Goal: Information Seeking & Learning: Check status

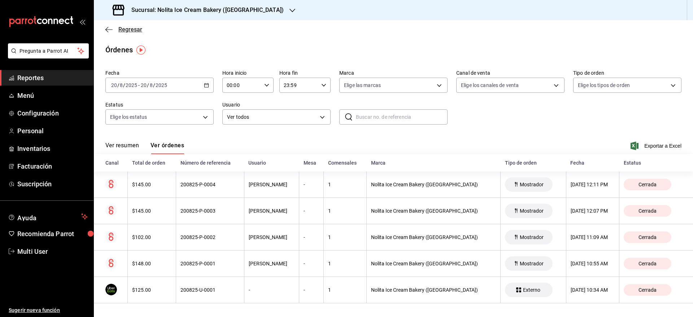
click at [136, 30] on span "Regresar" at bounding box center [130, 29] width 24 height 7
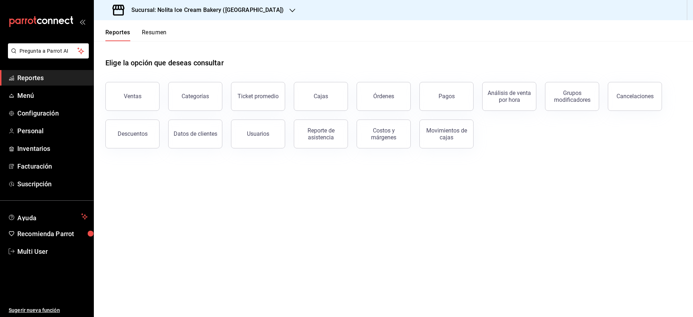
click at [156, 32] on button "Resumen" at bounding box center [154, 35] width 25 height 12
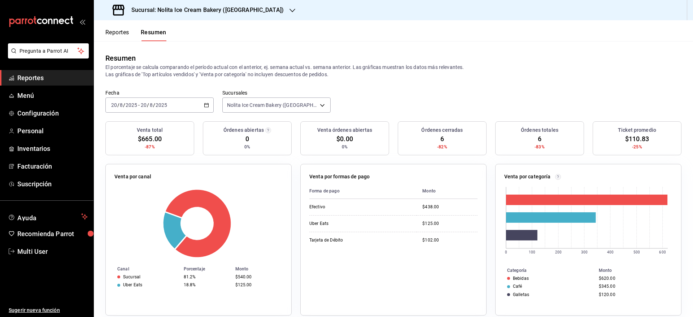
click at [174, 105] on div "[DATE] [DATE] - [DATE] [DATE]" at bounding box center [159, 104] width 108 height 15
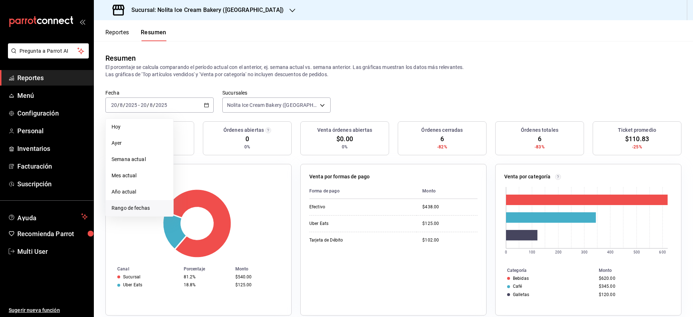
click at [139, 210] on span "Rango de fechas" at bounding box center [140, 208] width 56 height 8
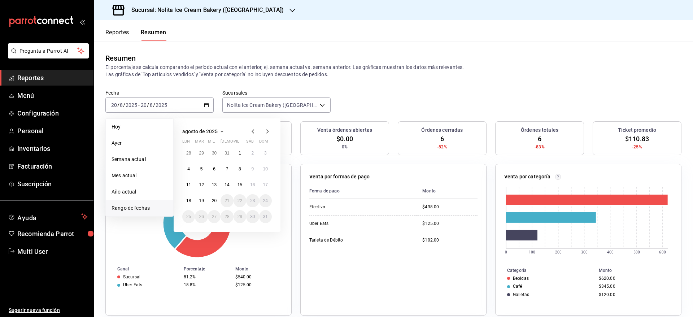
click at [252, 133] on icon "button" at bounding box center [253, 131] width 9 height 9
click at [252, 133] on icon "button" at bounding box center [253, 133] width 9 height 9
click at [267, 133] on icon "button" at bounding box center [267, 131] width 3 height 4
click at [202, 153] on abbr "1" at bounding box center [201, 155] width 3 height 5
click at [229, 217] on abbr "31" at bounding box center [227, 219] width 5 height 5
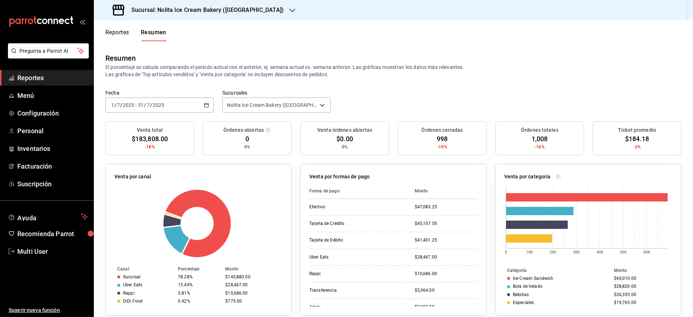
click at [311, 97] on div "Nolita Ice Cream Bakery ([GEOGRAPHIC_DATA]) [object Object]" at bounding box center [276, 104] width 108 height 18
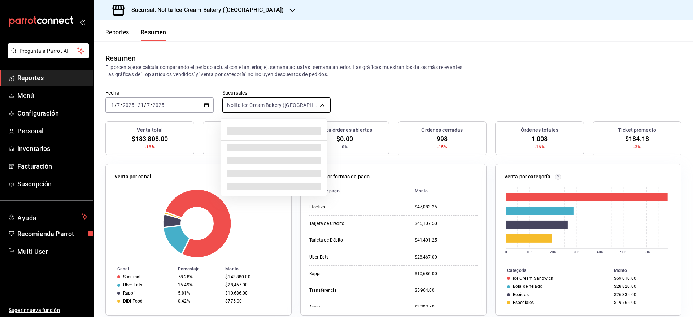
click at [307, 100] on body "Pregunta a Parrot AI Reportes Menú Configuración Personal Inventarios Facturaci…" at bounding box center [346, 158] width 693 height 317
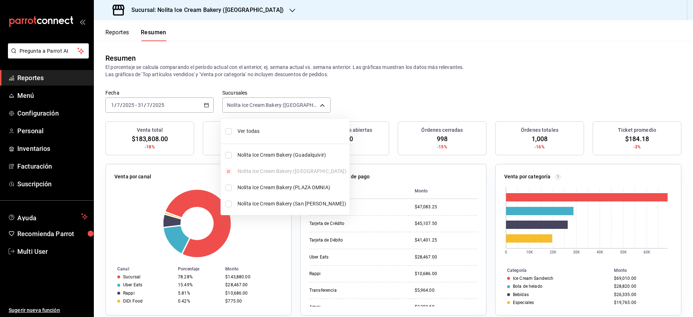
click at [280, 155] on span "Nolita Ice Cream Bakery (Guadalquivir)" at bounding box center [292, 155] width 109 height 8
type input "[object Object],[object Object]"
checkbox input "true"
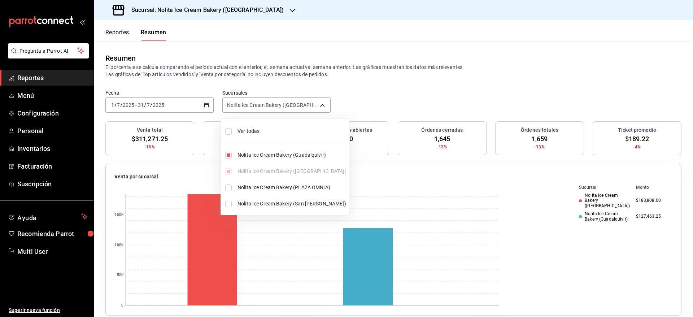
click at [411, 89] on div at bounding box center [346, 158] width 693 height 317
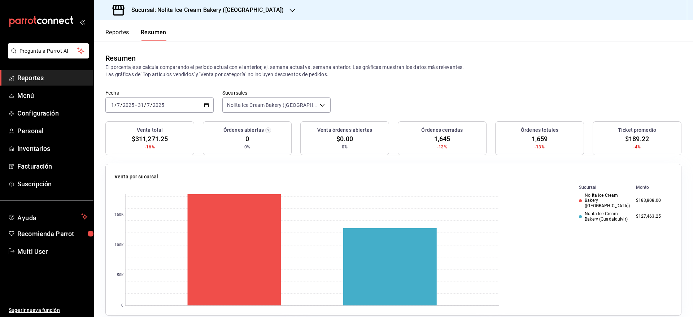
click at [242, 11] on h3 "Sucursal: Nolita Ice Cream Bakery ([GEOGRAPHIC_DATA])" at bounding box center [205, 10] width 158 height 9
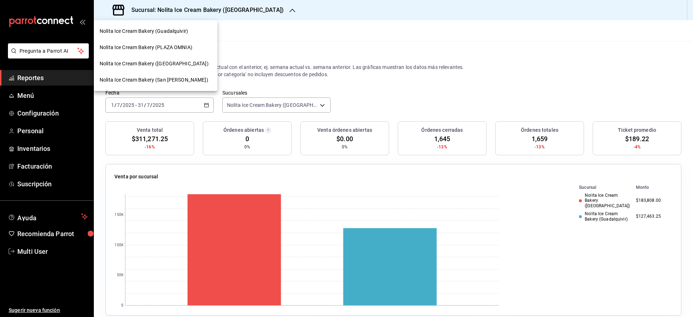
click at [176, 31] on span "Nolita Ice Cream Bakery (Guadalquivir)" at bounding box center [144, 31] width 88 height 8
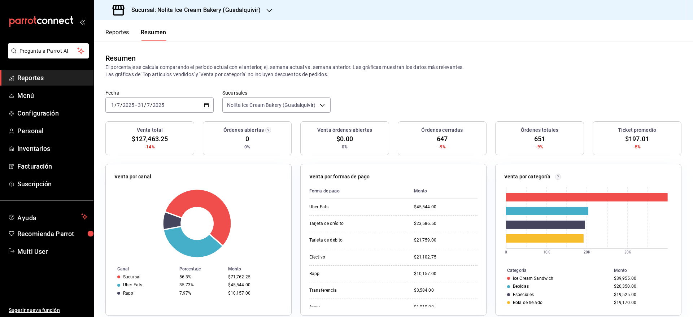
click at [123, 34] on button "Reportes" at bounding box center [117, 35] width 24 height 12
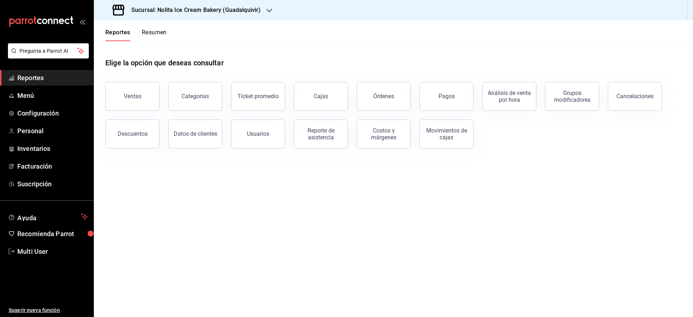
click at [147, 32] on button "Resumen" at bounding box center [154, 35] width 25 height 12
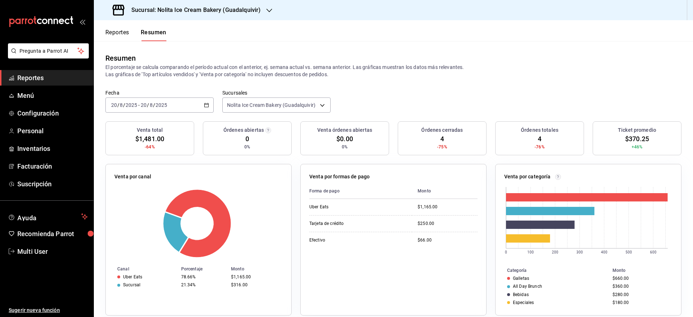
click at [120, 35] on button "Reportes" at bounding box center [117, 35] width 24 height 12
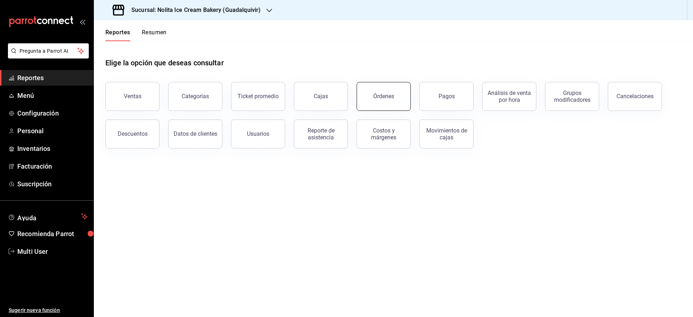
click at [381, 100] on button "Órdenes" at bounding box center [384, 96] width 54 height 29
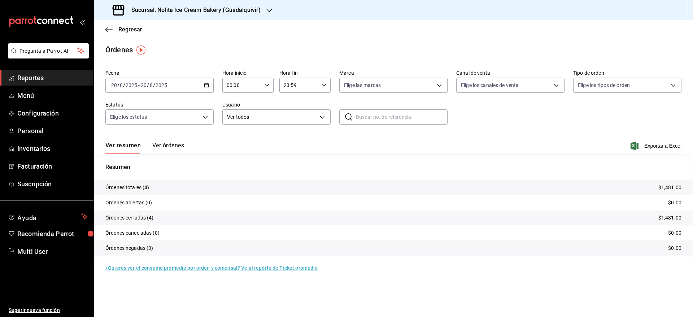
click at [174, 143] on button "Ver órdenes" at bounding box center [168, 148] width 32 height 12
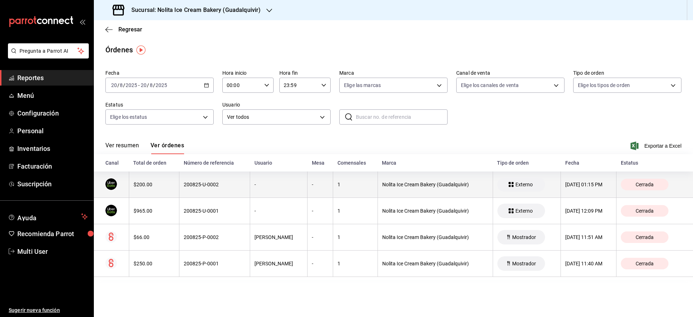
click at [175, 180] on th "$200.00" at bounding box center [154, 185] width 50 height 26
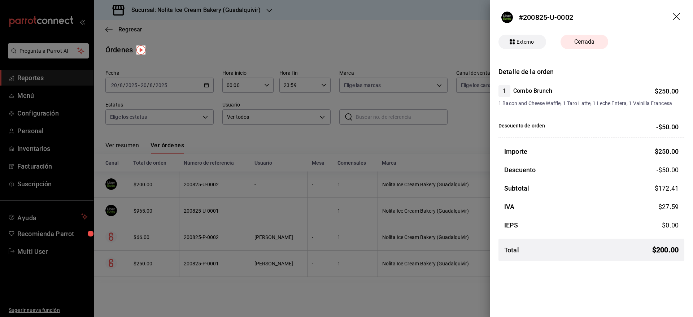
click at [216, 158] on div at bounding box center [346, 158] width 693 height 317
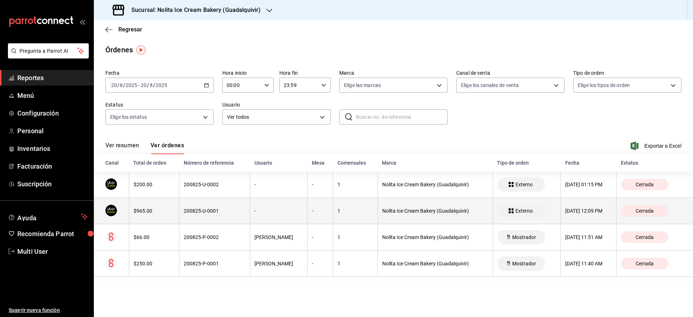
click at [202, 206] on th "200825-U-0001" at bounding box center [214, 211] width 71 height 26
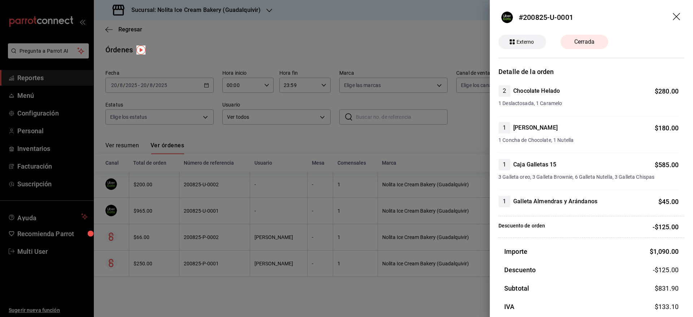
click at [232, 177] on div at bounding box center [346, 158] width 693 height 317
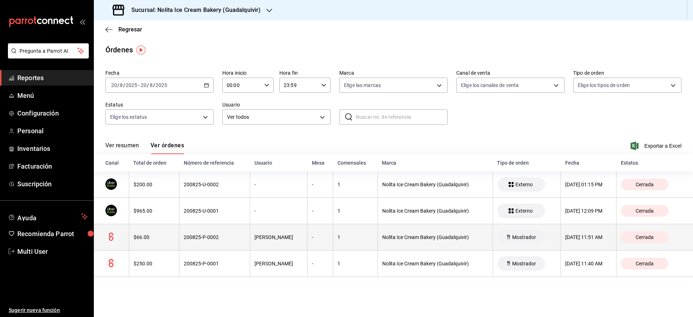
click at [237, 238] on div "200825-P-0002" at bounding box center [215, 237] width 62 height 6
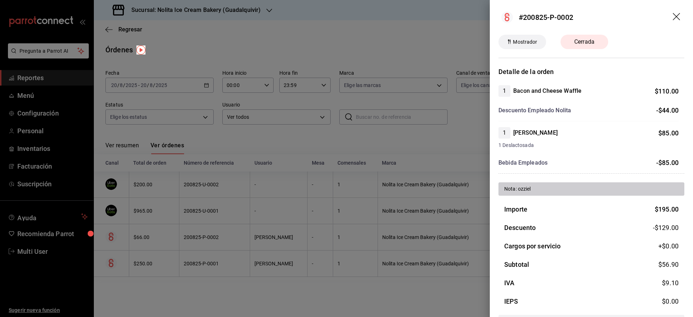
click at [264, 178] on div at bounding box center [346, 158] width 693 height 317
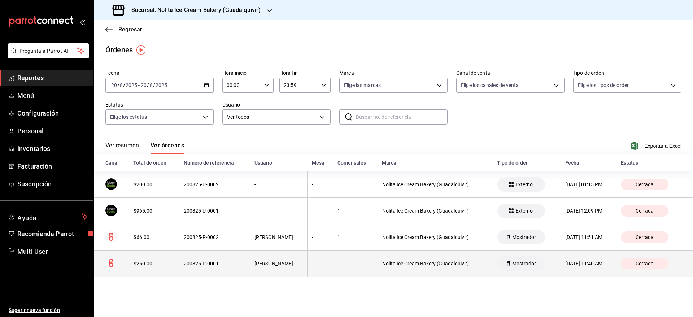
click at [257, 256] on th "[PERSON_NAME]" at bounding box center [278, 264] width 57 height 26
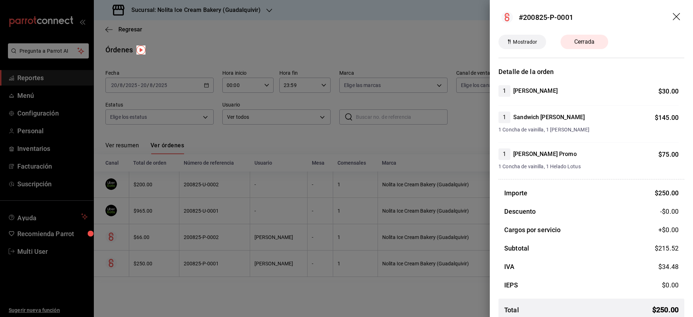
click at [273, 176] on div at bounding box center [346, 158] width 693 height 317
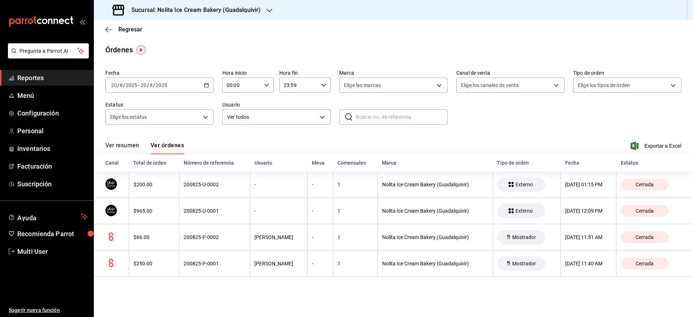
click at [207, 9] on h3 "Sucursal: Nolita Ice Cream Bakery (Guadalquivir)" at bounding box center [193, 10] width 135 height 9
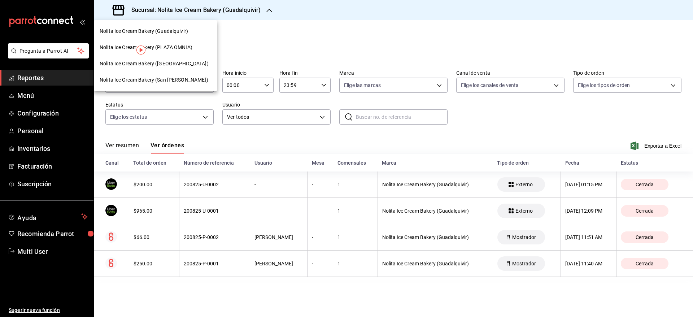
click at [190, 61] on span "Nolita Ice Cream Bakery ([GEOGRAPHIC_DATA])" at bounding box center [154, 64] width 109 height 8
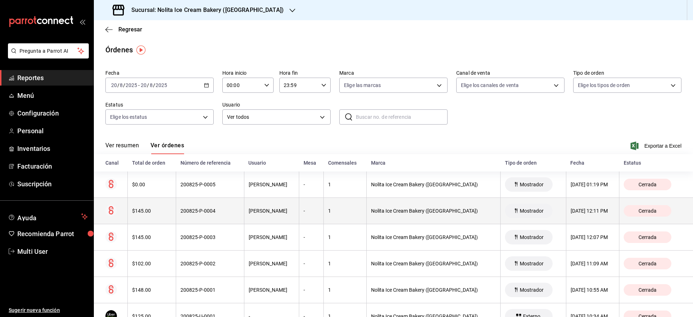
click at [205, 213] on div "200825-P-0004" at bounding box center [210, 211] width 59 height 6
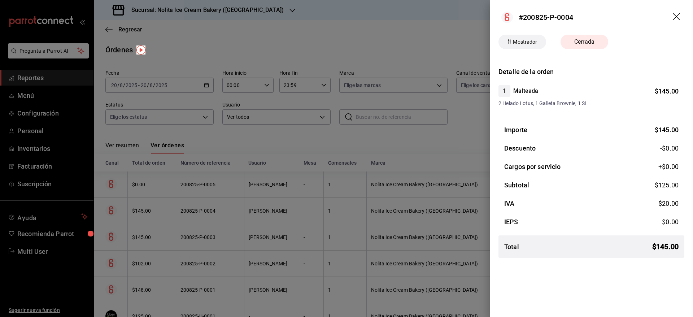
click at [205, 213] on div at bounding box center [346, 158] width 693 height 317
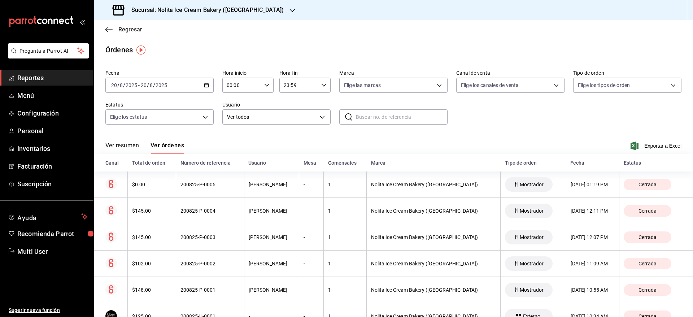
click at [133, 29] on span "Regresar" at bounding box center [130, 29] width 24 height 7
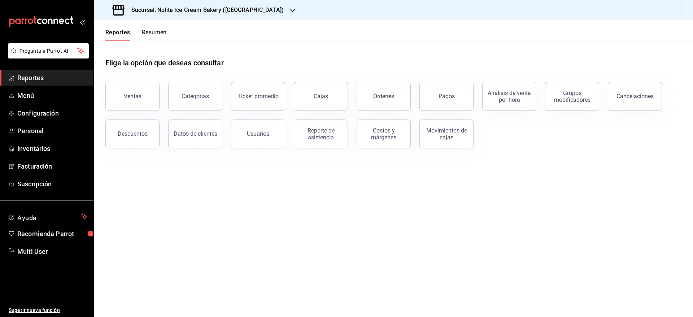
click at [159, 31] on button "Resumen" at bounding box center [154, 35] width 25 height 12
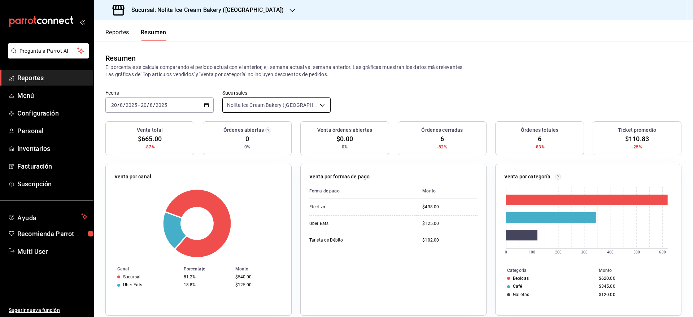
click at [244, 107] on body "Pregunta a Parrot AI Reportes Menú Configuración Personal Inventarios Facturaci…" at bounding box center [346, 158] width 693 height 317
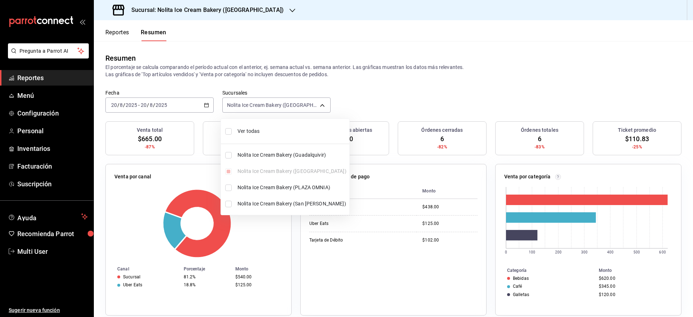
click at [243, 129] on span "Ver todas" at bounding box center [292, 131] width 109 height 8
type input "[object Object],[object Object],[object Object],[object Object]"
checkbox input "true"
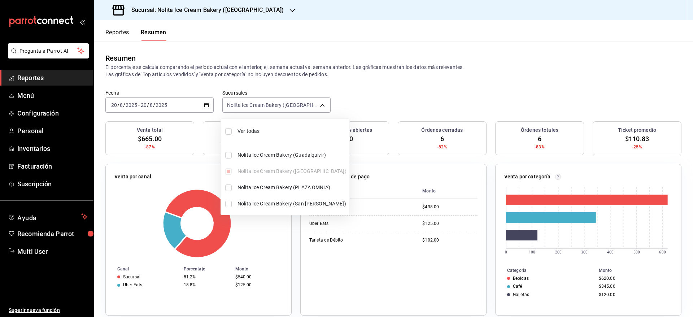
checkbox input "true"
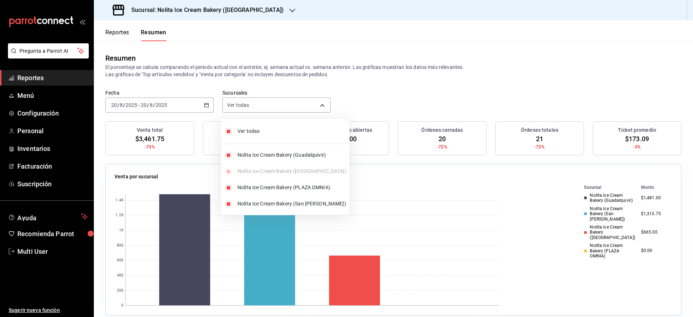
click at [382, 106] on div at bounding box center [346, 158] width 693 height 317
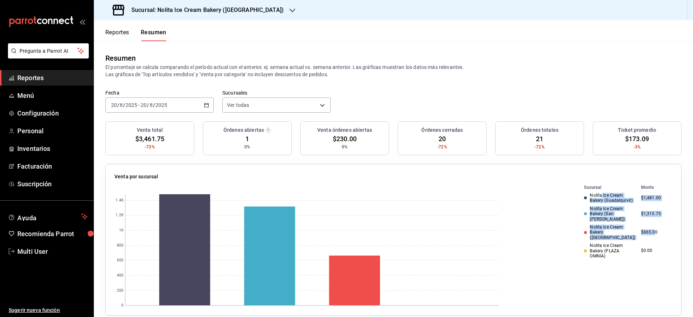
drag, startPoint x: 647, startPoint y: 226, endPoint x: 597, endPoint y: 193, distance: 60.2
click at [596, 192] on tbody "Nolita Ice Cream Bakery (Guadalquivir) $1,481.00 Nolita Ice Cream Bakery (San […" at bounding box center [623, 225] width 100 height 69
click at [655, 226] on td "$665.00" at bounding box center [655, 232] width 34 height 18
drag, startPoint x: 656, startPoint y: 225, endPoint x: 573, endPoint y: 197, distance: 87.5
click at [573, 197] on tbody "Nolita Ice Cream Bakery (Guadalquivir) $1,481.00 Nolita Ice Cream Bakery (San […" at bounding box center [623, 225] width 100 height 69
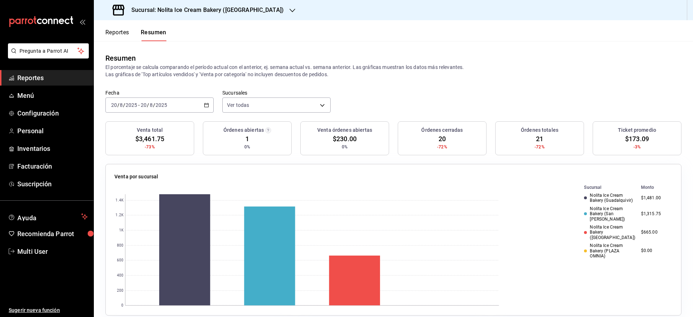
click at [270, 6] on div "Sucursal: Nolita Ice Cream Bakery ([GEOGRAPHIC_DATA])" at bounding box center [199, 10] width 199 height 20
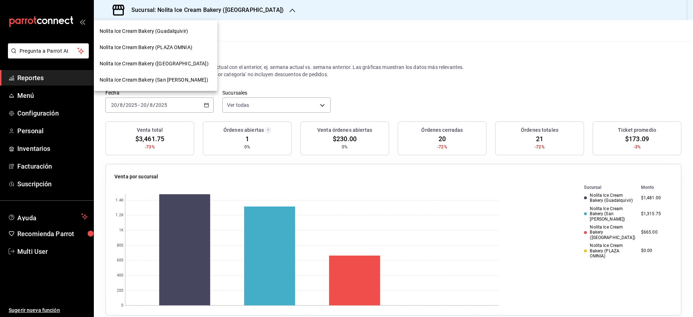
click at [182, 78] on span "Nolita Ice Cream Bakery (San [PERSON_NAME])" at bounding box center [154, 80] width 109 height 8
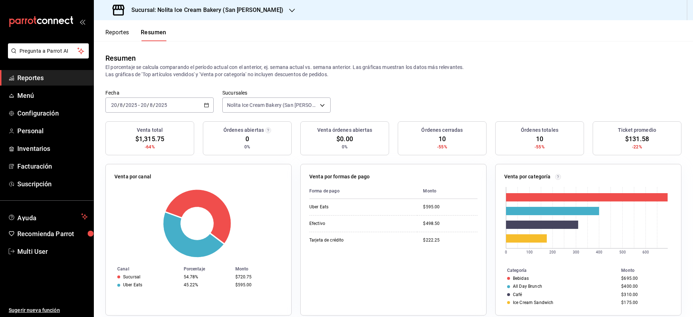
click at [129, 34] on button "Reportes" at bounding box center [117, 35] width 24 height 12
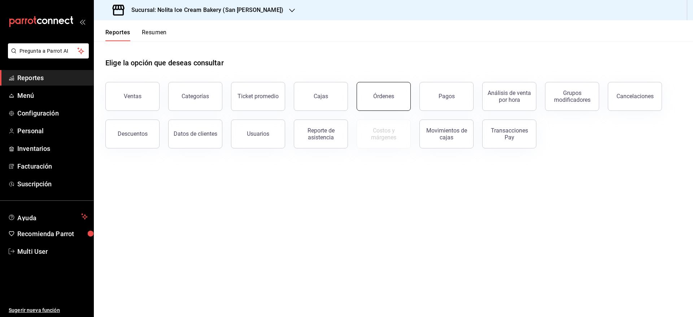
click at [374, 103] on button "Órdenes" at bounding box center [384, 96] width 54 height 29
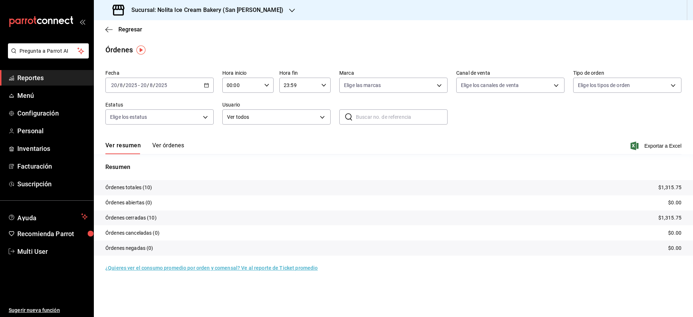
click at [165, 143] on button "Ver órdenes" at bounding box center [168, 148] width 32 height 12
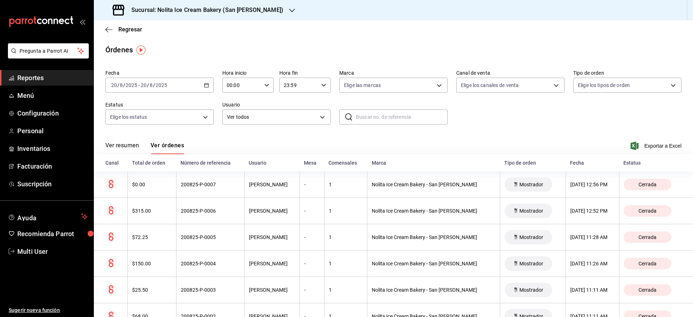
click at [31, 73] on span "Reportes" at bounding box center [52, 78] width 70 height 10
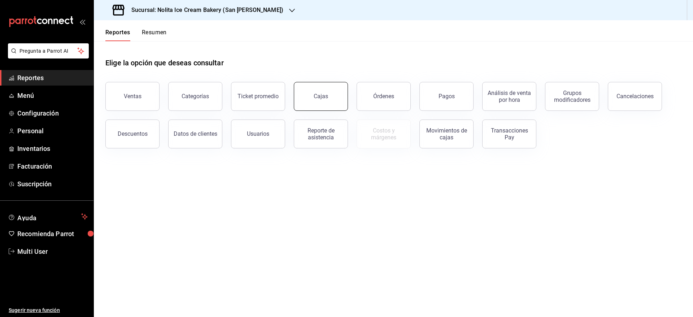
click at [330, 83] on div "Cajas" at bounding box center [316, 92] width 63 height 38
click at [311, 144] on button "Reporte de asistencia" at bounding box center [321, 134] width 54 height 29
click at [311, 144] on html "Pregunta a Parrot AI Reportes Menú Configuración Personal Inventarios Facturaci…" at bounding box center [346, 158] width 693 height 317
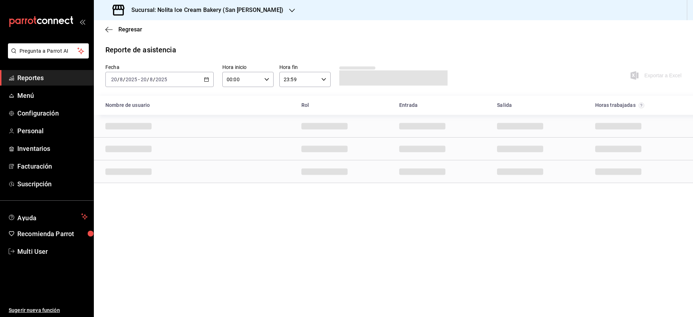
click at [235, 6] on h3 "Sucursal: Nolita Ice Cream Bakery (San [PERSON_NAME])" at bounding box center [205, 10] width 158 height 9
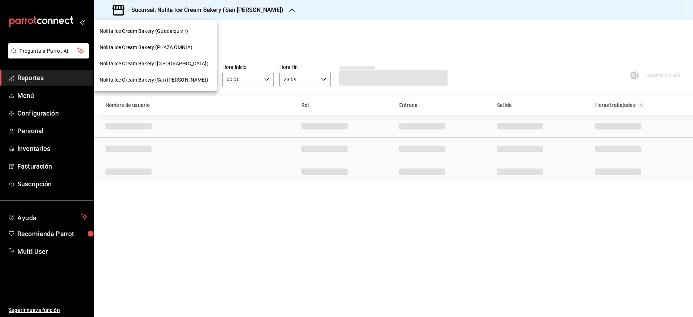
click at [179, 32] on span "Nolita Ice Cream Bakery (Guadalquivir)" at bounding box center [144, 31] width 88 height 8
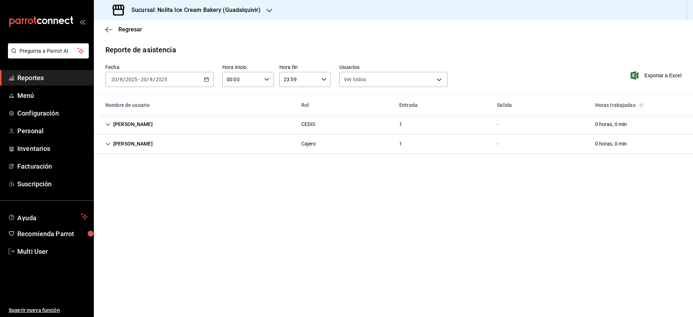
click at [151, 75] on div "[DATE] [DATE] - [DATE] [DATE]" at bounding box center [159, 79] width 108 height 15
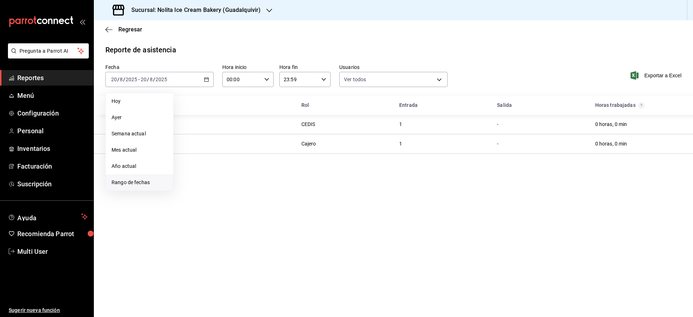
click at [144, 180] on span "Rango de fechas" at bounding box center [140, 183] width 56 height 8
click at [251, 140] on button "9" at bounding box center [252, 143] width 13 height 13
click at [254, 127] on abbr "2" at bounding box center [252, 127] width 3 height 5
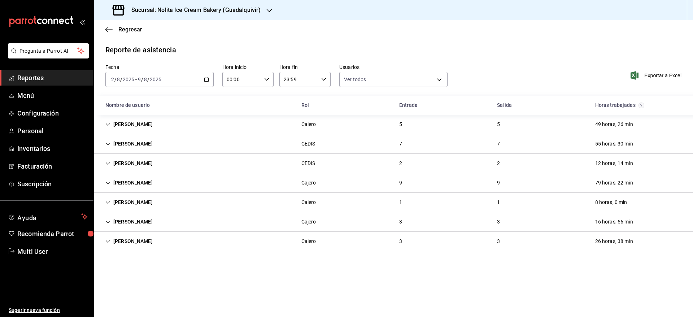
click at [166, 206] on div "[PERSON_NAME] 1 1 8 horas, 0 min" at bounding box center [393, 202] width 599 height 19
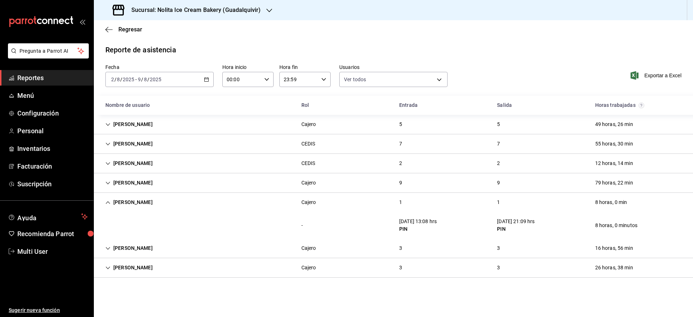
click at [185, 79] on div "[DATE] [DATE] - [DATE] [DATE]" at bounding box center [159, 79] width 108 height 15
click at [155, 8] on h3 "Sucursal: Nolita Ice Cream Bakery (Guadalquivir)" at bounding box center [193, 10] width 135 height 9
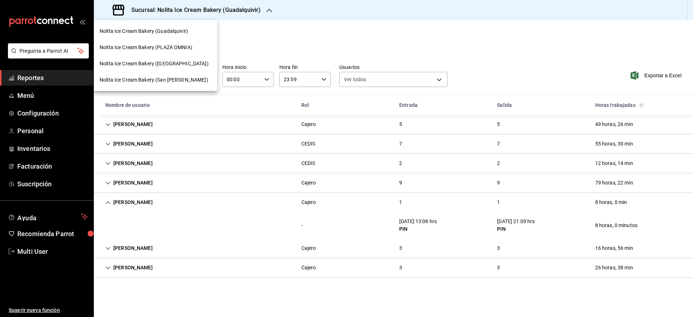
click at [158, 82] on span "Nolita Ice Cream Bakery (San [PERSON_NAME])" at bounding box center [154, 80] width 109 height 8
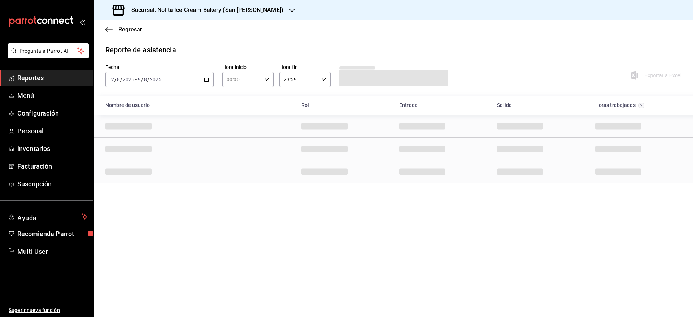
click at [144, 78] on input "8" at bounding box center [146, 80] width 4 height 6
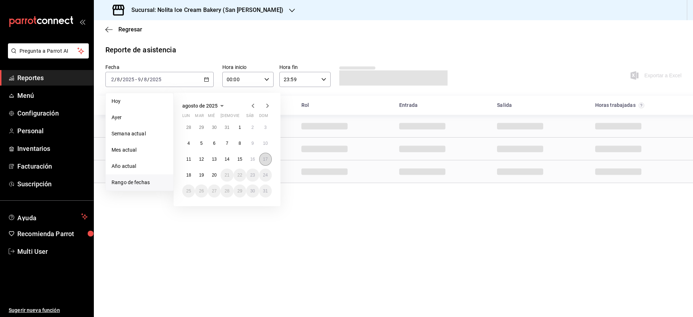
click at [265, 159] on abbr "17" at bounding box center [265, 159] width 5 height 5
click at [267, 157] on abbr "17" at bounding box center [265, 159] width 5 height 5
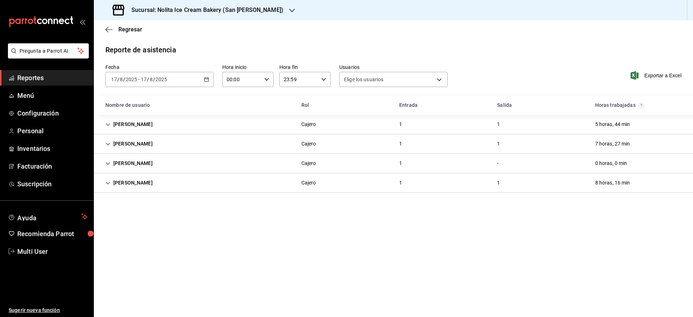
type input "7fb31379-653a-48c8-a59d-916b0e501286,aa9fc705-a843-4189-a582-af34302a3c3c,5df16…"
click at [108, 124] on icon "Cell" at bounding box center [107, 124] width 5 height 5
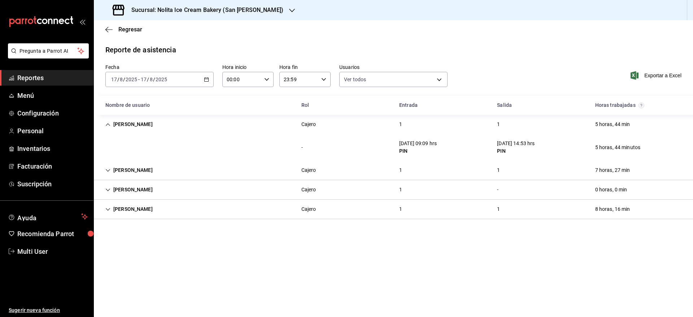
click at [107, 173] on icon "Cell" at bounding box center [107, 170] width 5 height 5
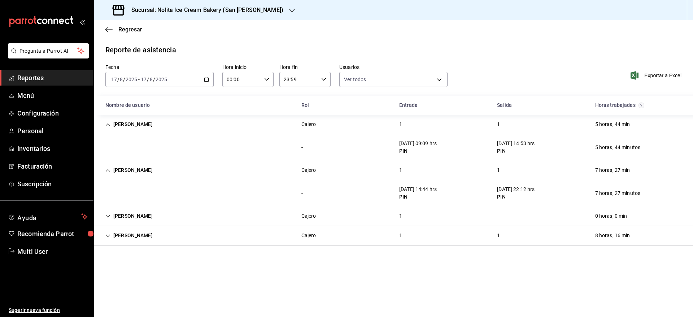
click at [108, 216] on icon "Cell" at bounding box center [107, 216] width 5 height 5
click at [105, 263] on div "[PERSON_NAME]" at bounding box center [129, 261] width 59 height 13
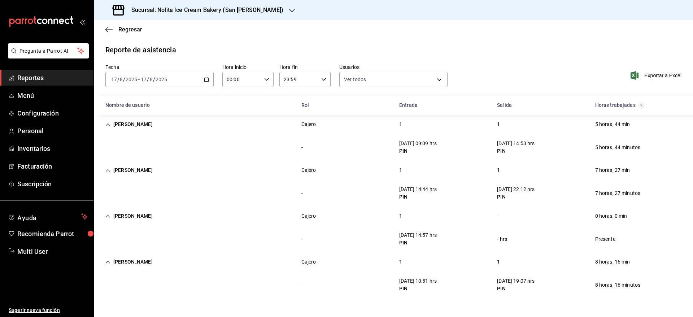
click at [131, 82] on input "2025" at bounding box center [131, 80] width 12 height 6
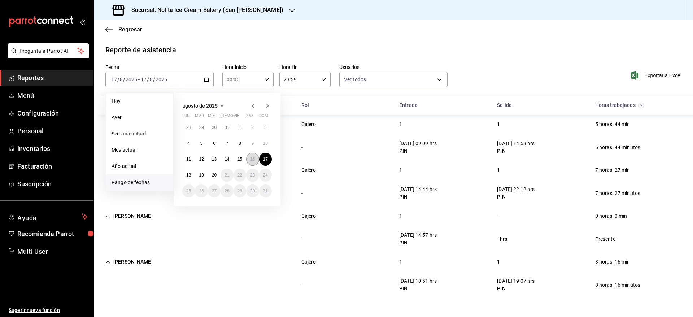
click at [253, 159] on abbr "16" at bounding box center [252, 159] width 5 height 5
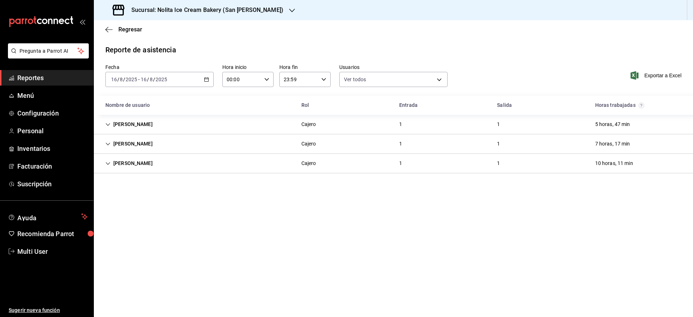
click at [116, 159] on div "[PERSON_NAME]" at bounding box center [129, 163] width 59 height 13
click at [108, 144] on icon "Cell" at bounding box center [107, 144] width 5 height 5
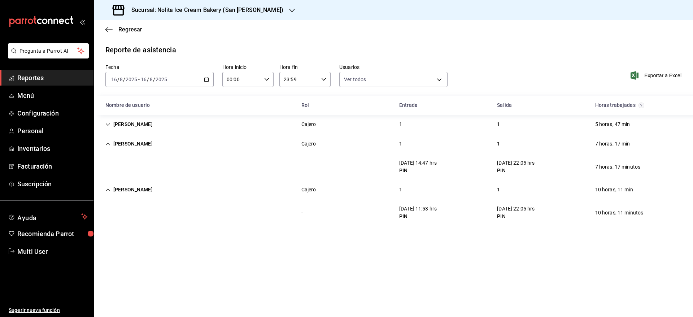
click at [108, 124] on icon "Cell" at bounding box center [107, 124] width 5 height 5
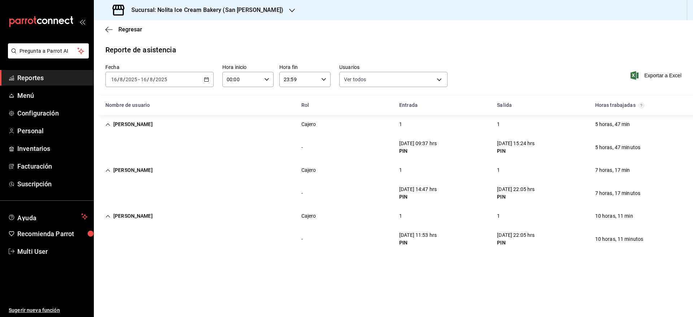
click at [153, 83] on div "[DATE] [DATE] - [DATE] [DATE]" at bounding box center [159, 79] width 108 height 15
click at [39, 81] on span "Reportes" at bounding box center [52, 78] width 70 height 10
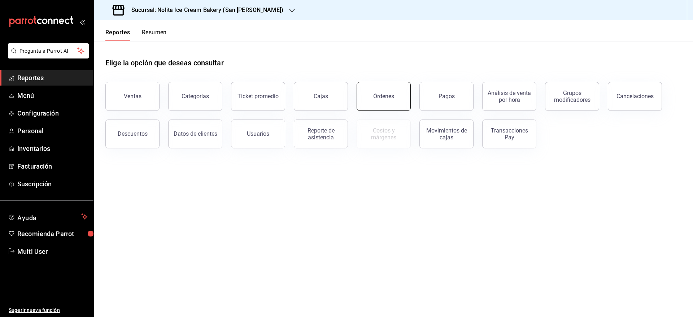
click at [389, 96] on div "Órdenes" at bounding box center [383, 96] width 21 height 7
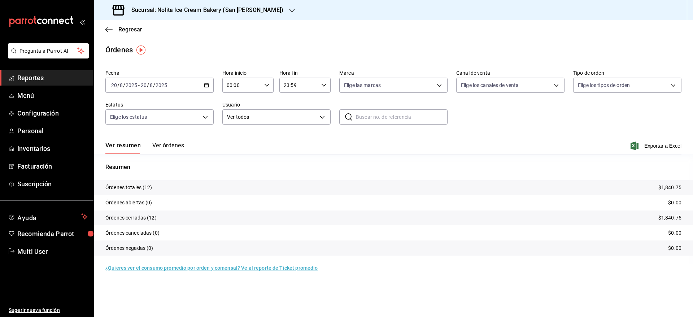
click at [171, 141] on div "Ver resumen Ver órdenes Exportar a Excel" at bounding box center [393, 143] width 576 height 21
click at [172, 145] on button "Ver órdenes" at bounding box center [168, 148] width 32 height 12
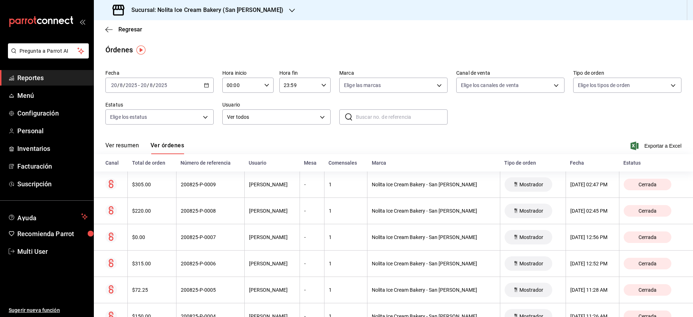
click at [172, 87] on div "[DATE] [DATE] - [DATE] [DATE]" at bounding box center [159, 85] width 108 height 15
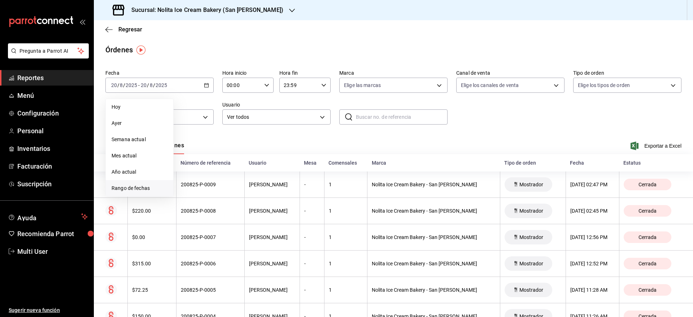
click at [144, 188] on span "Rango de fechas" at bounding box center [140, 189] width 56 height 8
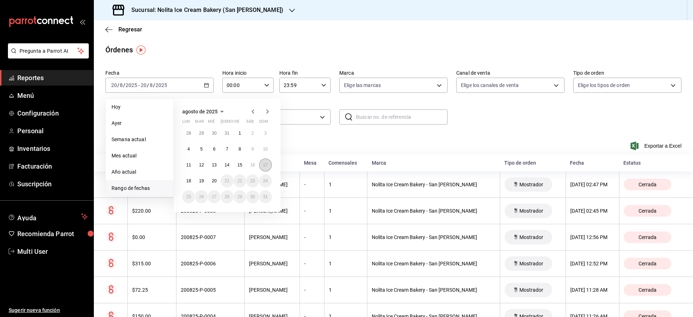
click at [266, 164] on abbr "17" at bounding box center [265, 164] width 5 height 5
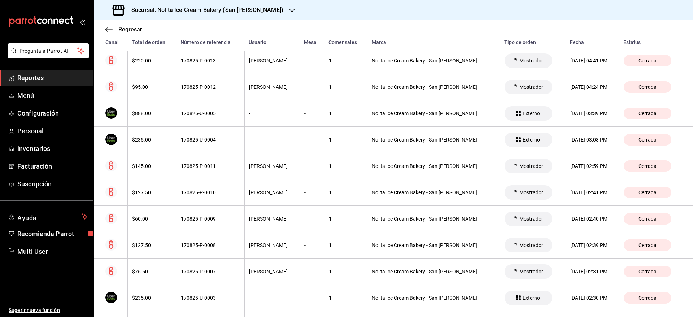
scroll to position [779, 0]
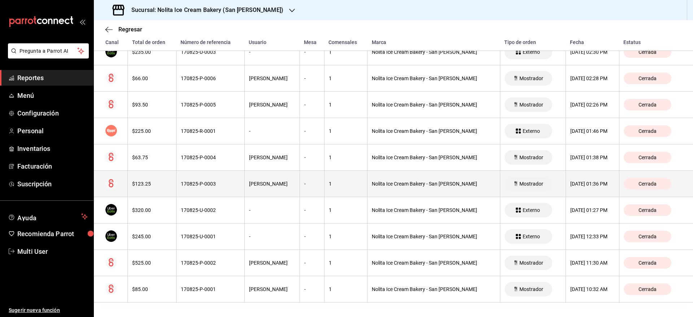
click at [583, 193] on th "[DATE] 01:36 PM" at bounding box center [592, 184] width 53 height 26
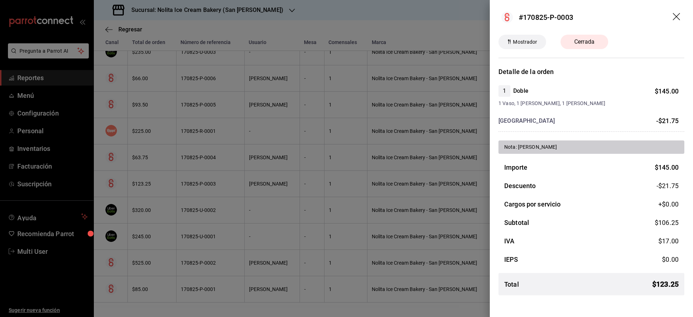
click at [420, 252] on div at bounding box center [346, 158] width 693 height 317
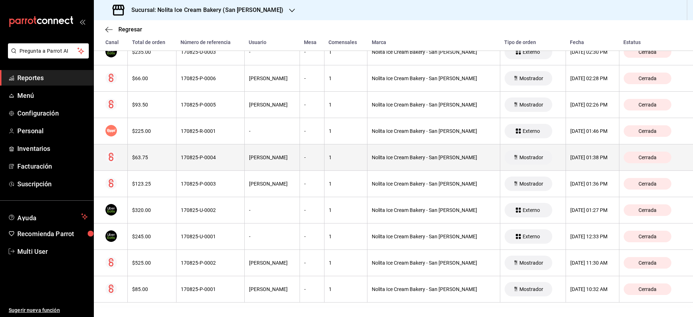
click at [575, 159] on div "[DATE] 01:38 PM" at bounding box center [593, 158] width 44 height 6
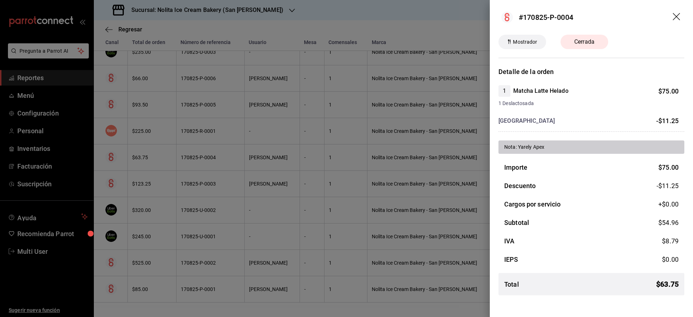
click at [354, 227] on div at bounding box center [346, 158] width 693 height 317
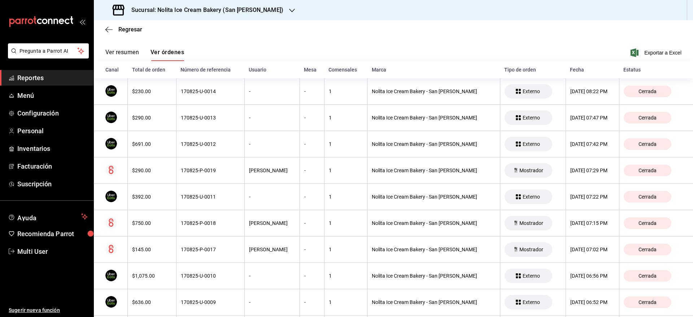
scroll to position [92, 0]
